Goal: Task Accomplishment & Management: Use online tool/utility

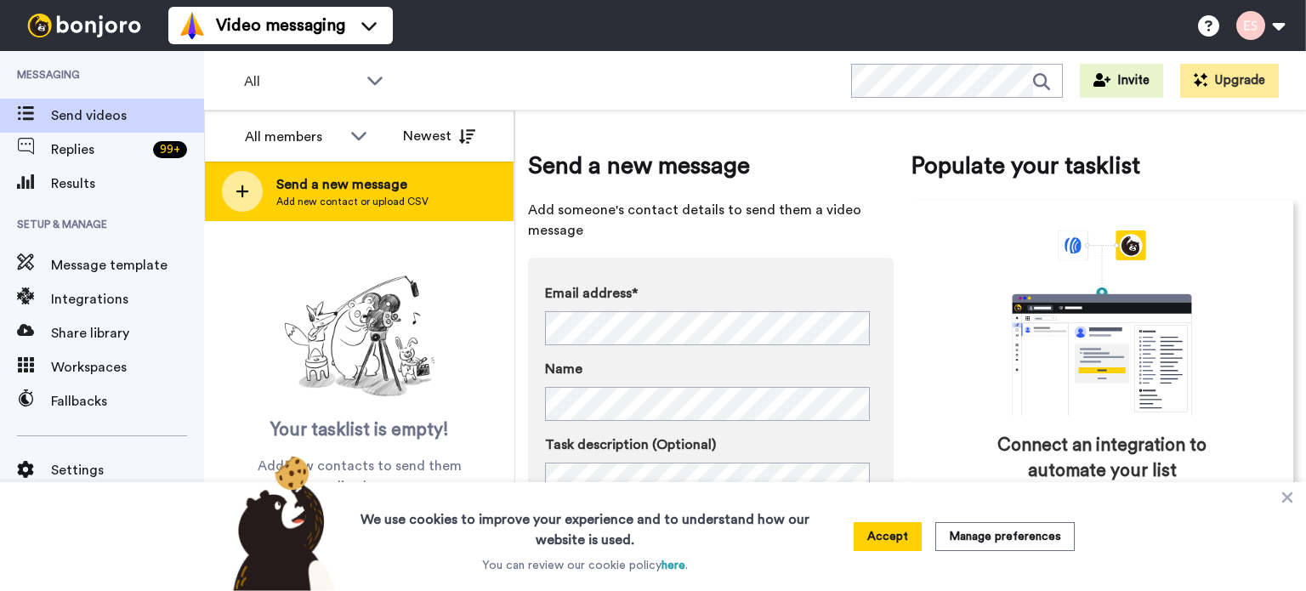
click at [245, 192] on icon at bounding box center [243, 191] width 14 height 15
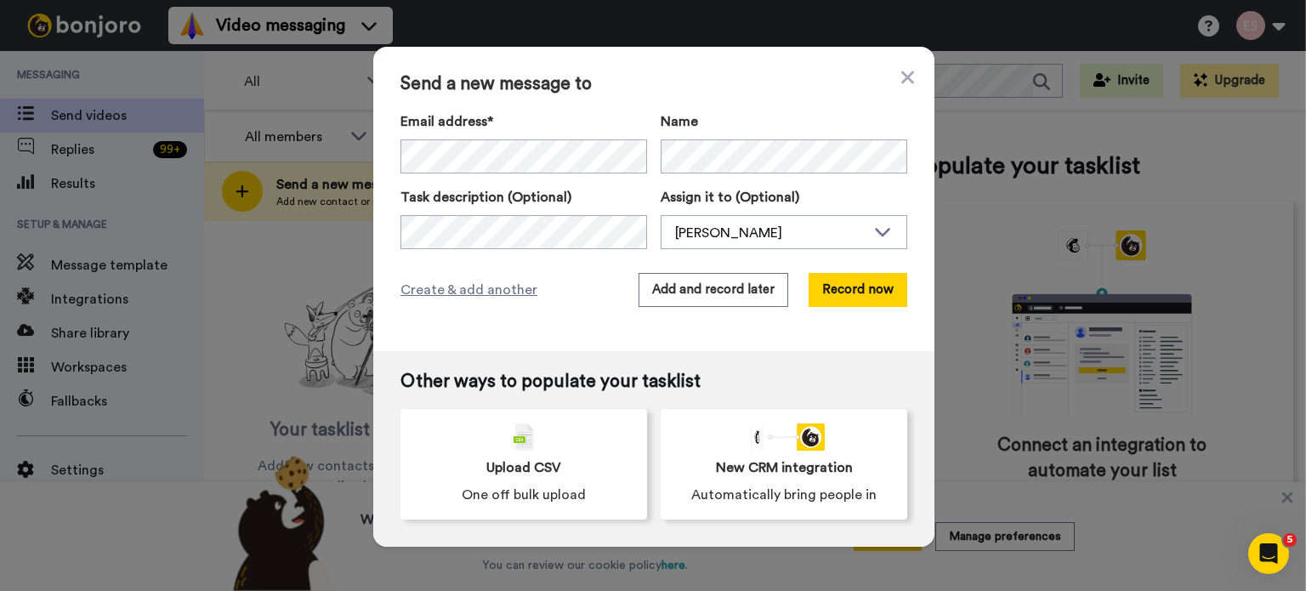
click at [748, 176] on div "Email address* No search result for ‘ [PERSON_NAME][EMAIL_ADDRESS][DOMAIN_NAME]…" at bounding box center [653, 180] width 507 height 138
click at [861, 286] on button "Record now" at bounding box center [858, 290] width 99 height 34
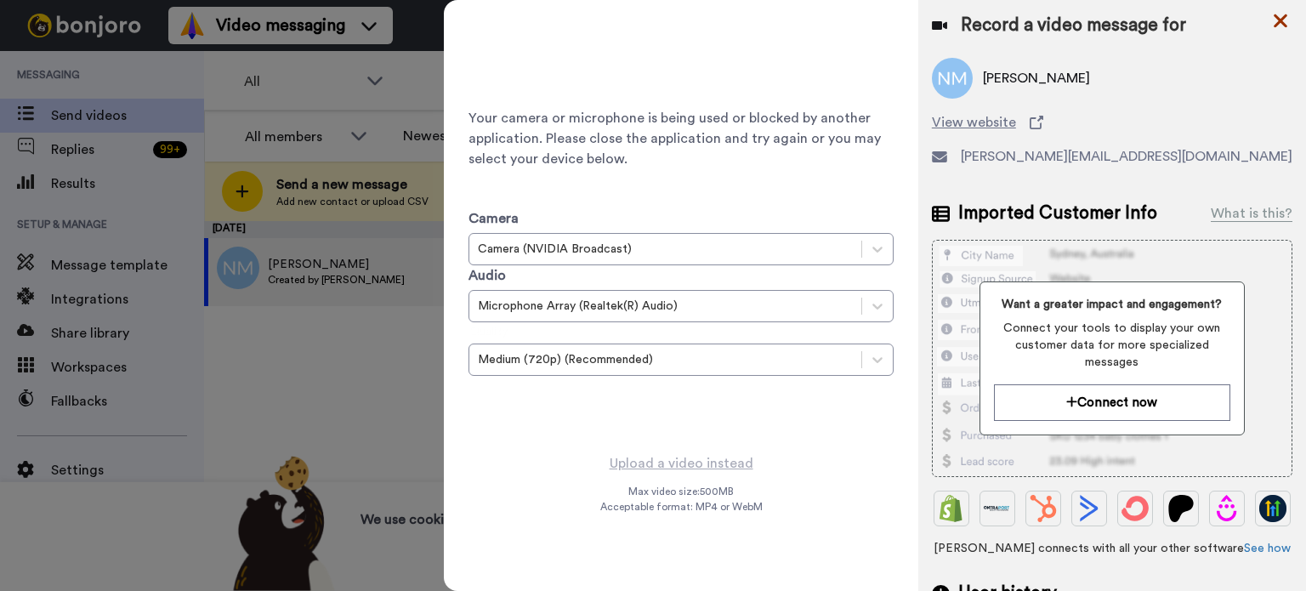
click at [1277, 20] on icon at bounding box center [1280, 20] width 17 height 21
